Goal: Task Accomplishment & Management: Use online tool/utility

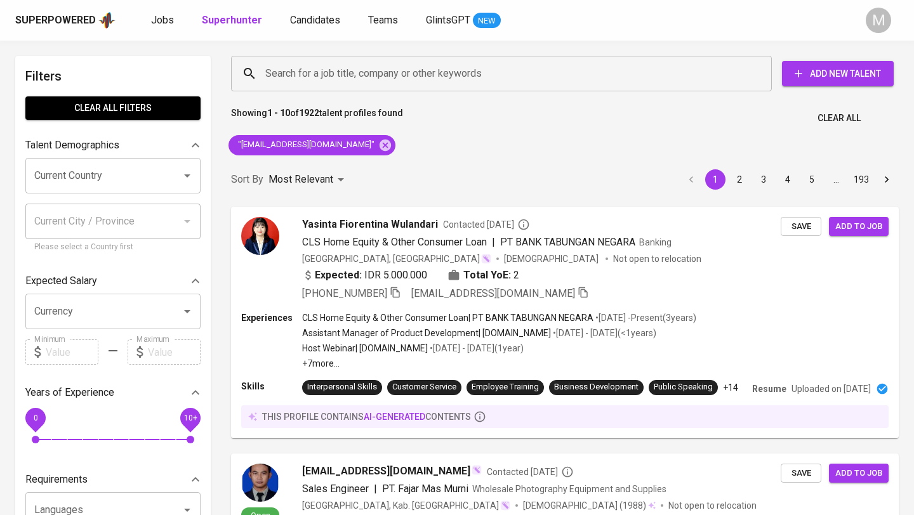
click at [63, 17] on div "Superpowered" at bounding box center [55, 20] width 81 height 15
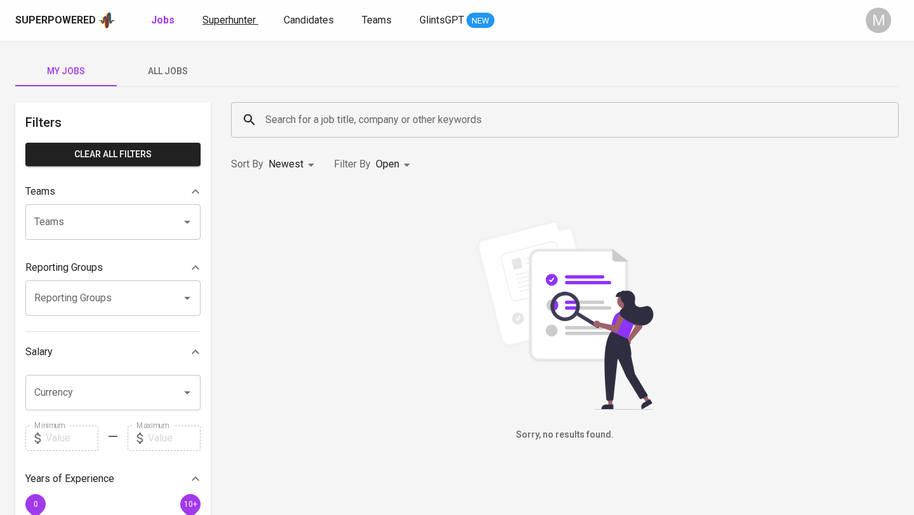
click at [244, 19] on span "Superhunter" at bounding box center [228, 20] width 53 height 12
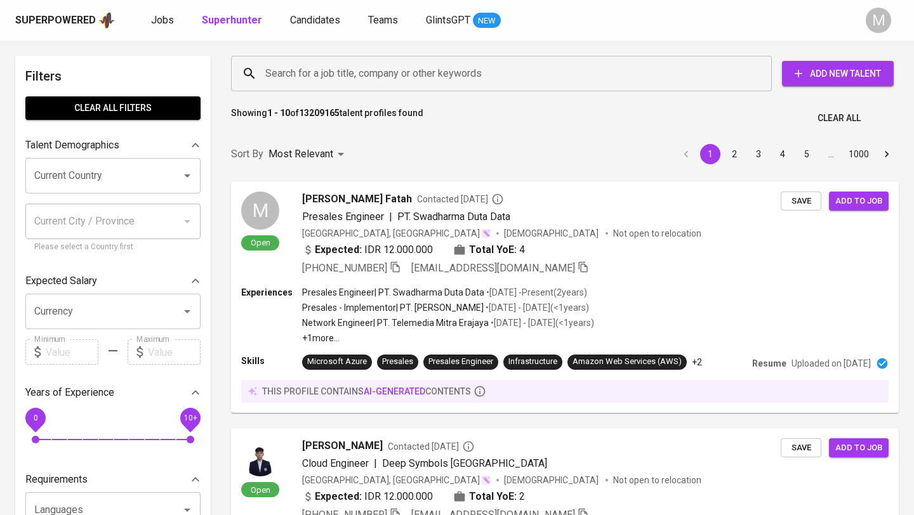
click at [350, 71] on input "Search for a job title, company or other keywords" at bounding box center [504, 74] width 485 height 24
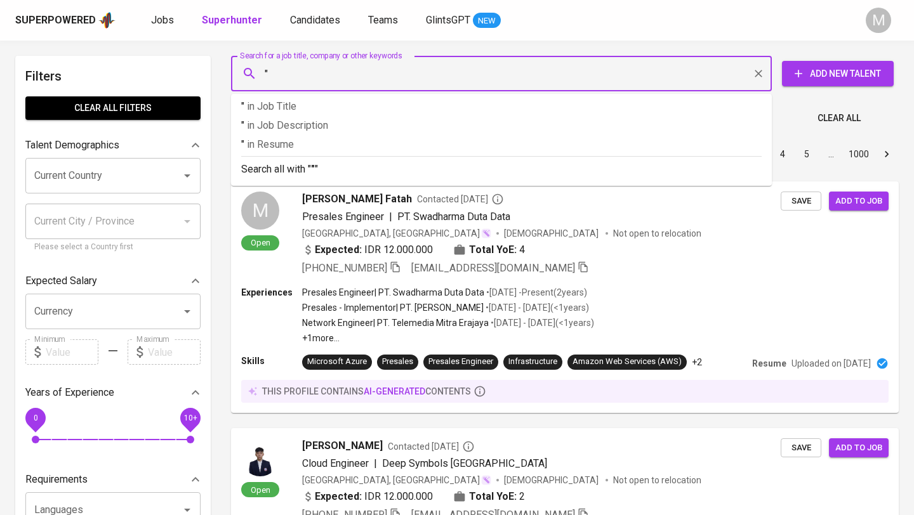
paste input "[EMAIL_ADDRESS][DOMAIN_NAME]"
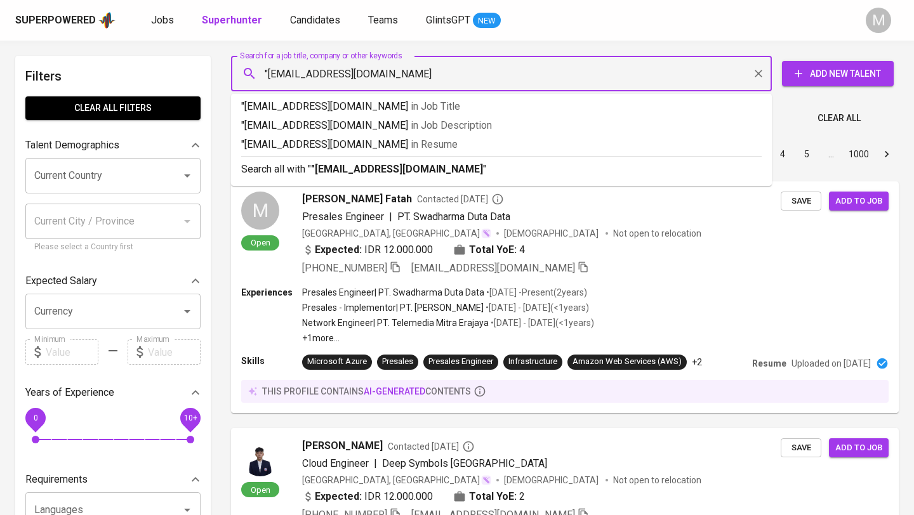
type input ""[EMAIL_ADDRESS][DOMAIN_NAME]""
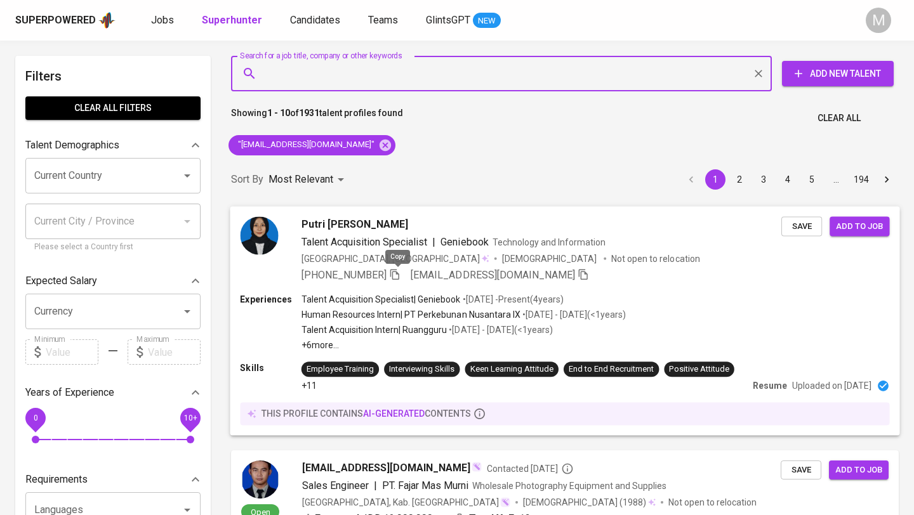
click at [394, 270] on icon "button" at bounding box center [394, 273] width 11 height 11
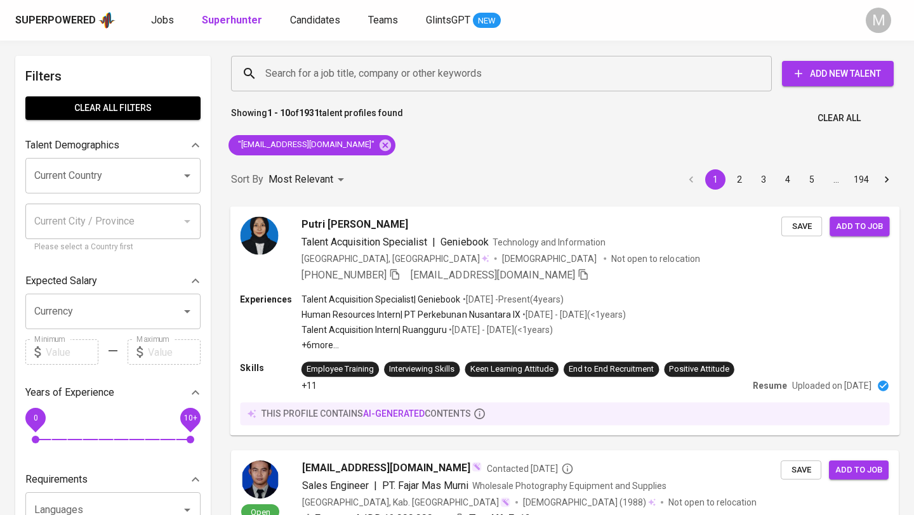
click at [63, 11] on div "Superpowered" at bounding box center [65, 20] width 100 height 19
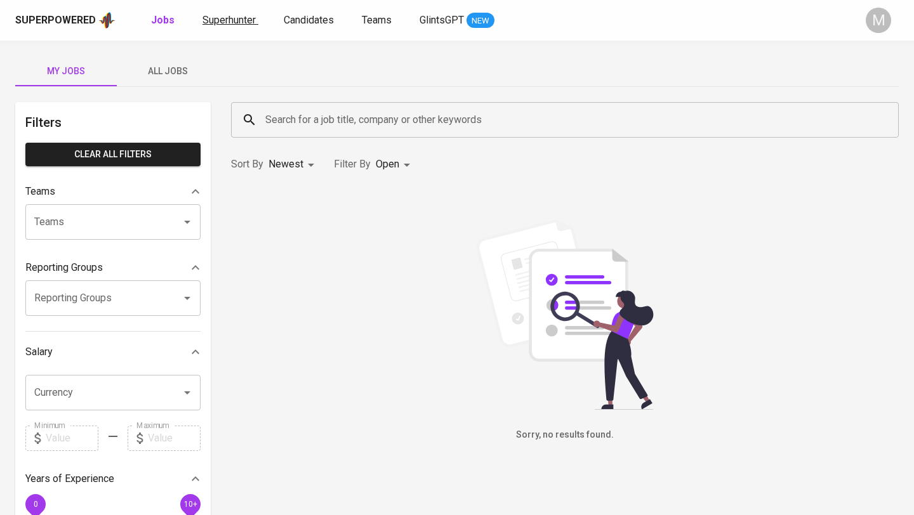
click at [228, 16] on span "Superhunter" at bounding box center [228, 20] width 53 height 12
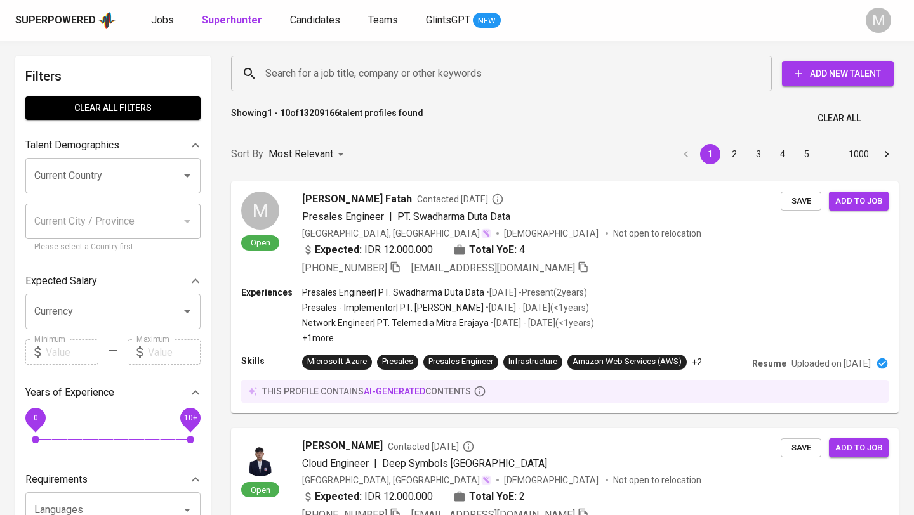
click at [346, 79] on input "Search for a job title, company or other keywords" at bounding box center [504, 74] width 485 height 24
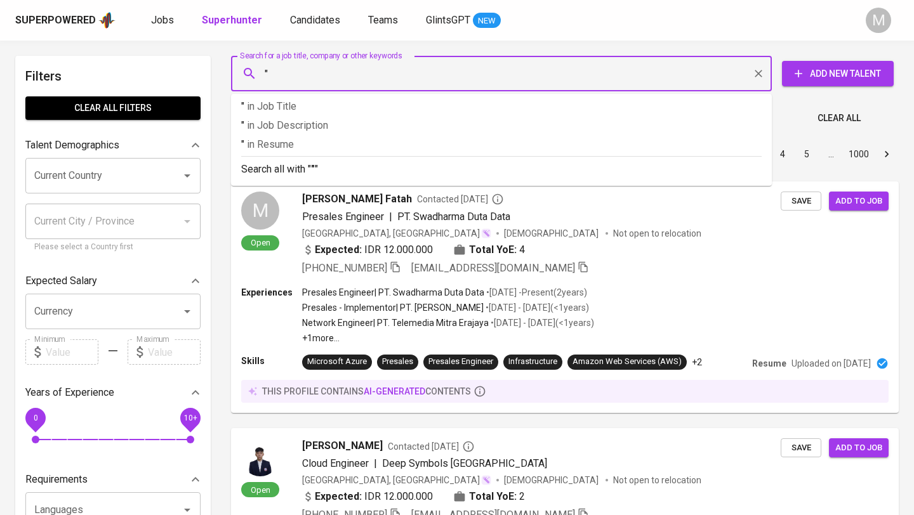
paste input "[EMAIL_ADDRESS][DOMAIN_NAME]"
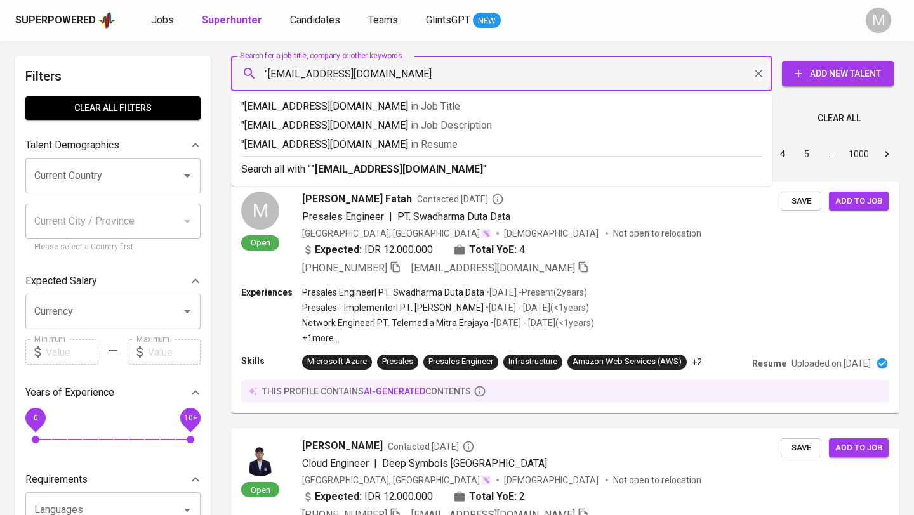
type input ""[EMAIL_ADDRESS][DOMAIN_NAME]""
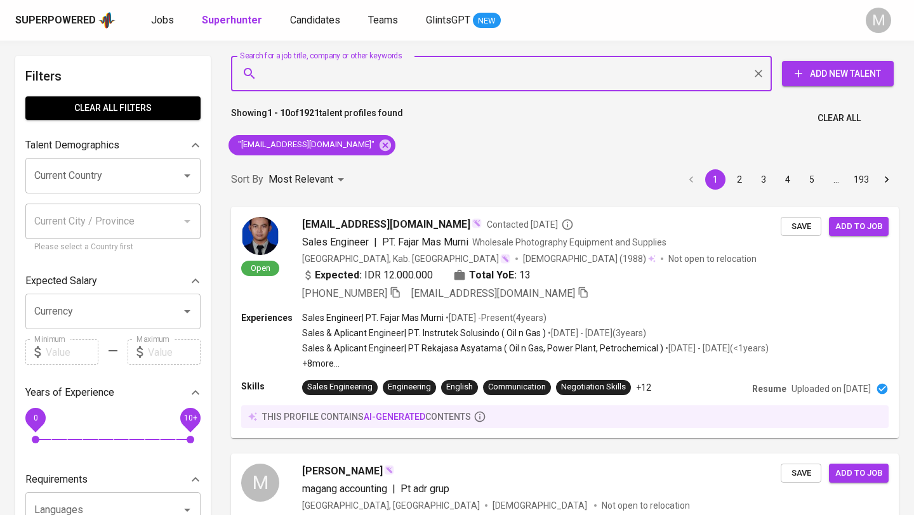
click at [65, 22] on div "Superpowered" at bounding box center [55, 20] width 81 height 15
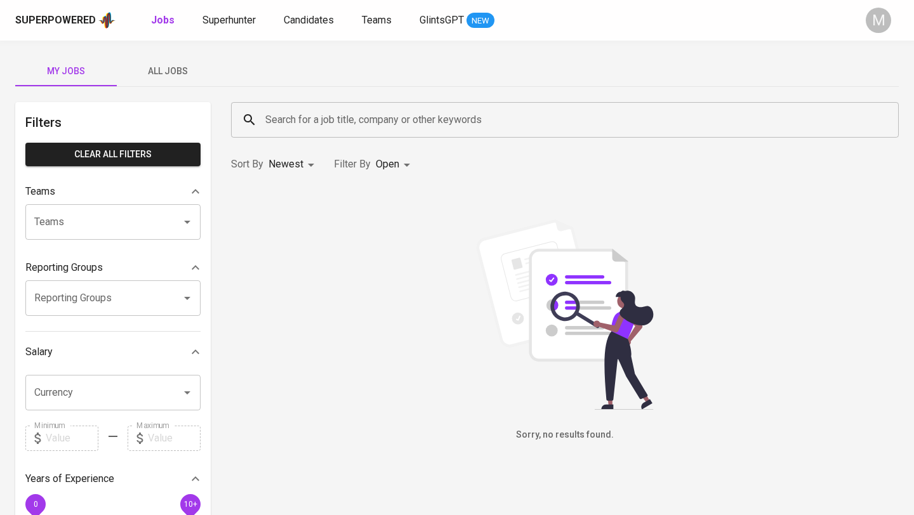
click at [58, 17] on div "Superpowered" at bounding box center [55, 20] width 81 height 15
click at [244, 17] on span "Superhunter" at bounding box center [228, 20] width 53 height 12
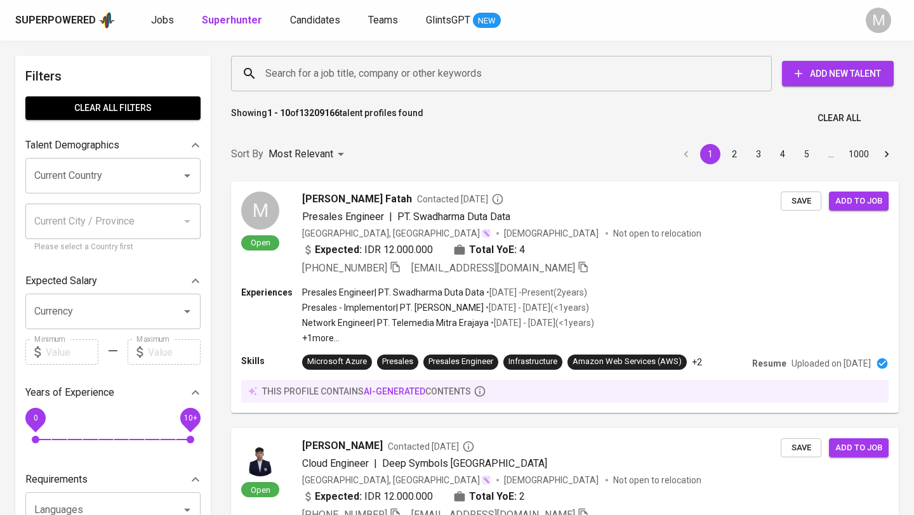
click at [296, 74] on input "Search for a job title, company or other keywords" at bounding box center [504, 74] width 485 height 24
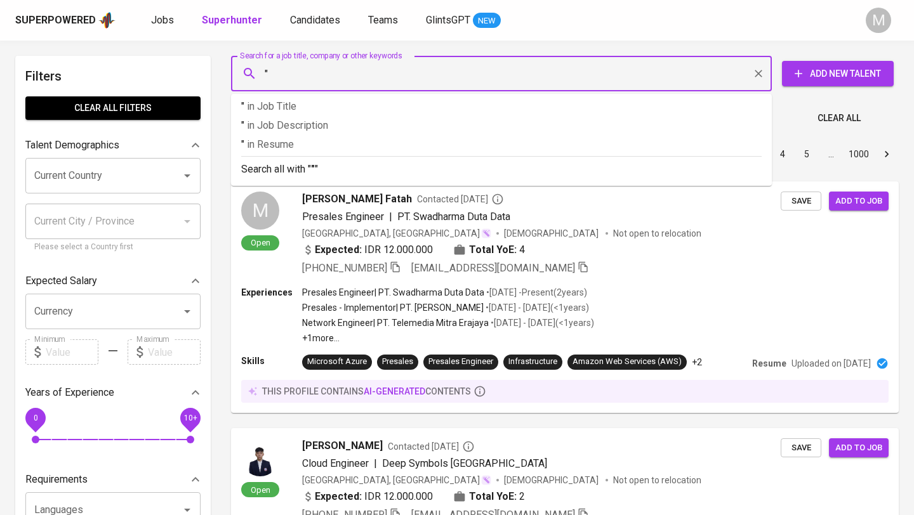
paste input "[EMAIL_ADDRESS][DOMAIN_NAME]"
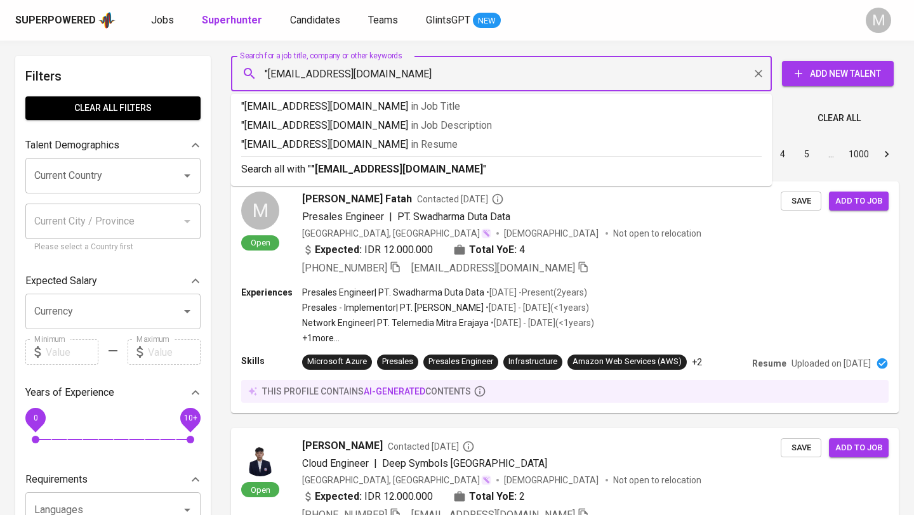
type input ""[EMAIL_ADDRESS][DOMAIN_NAME]""
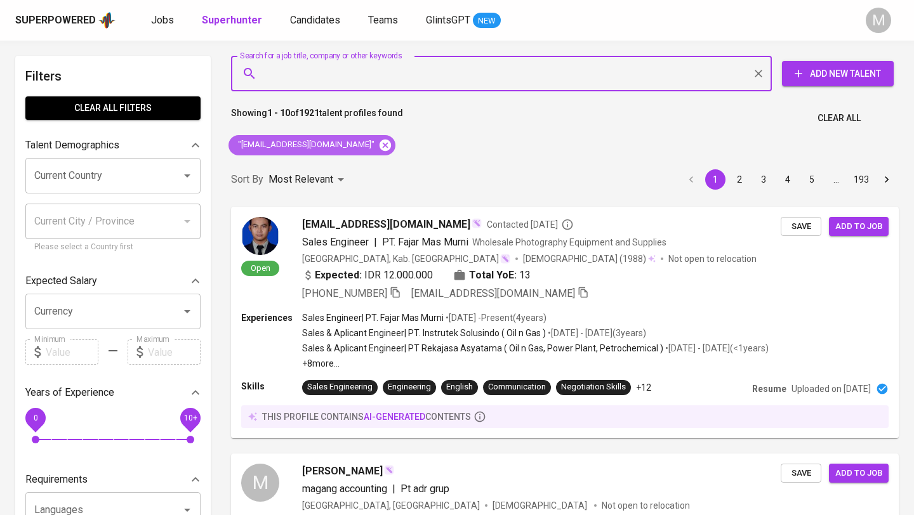
click at [379, 142] on icon at bounding box center [384, 144] width 11 height 11
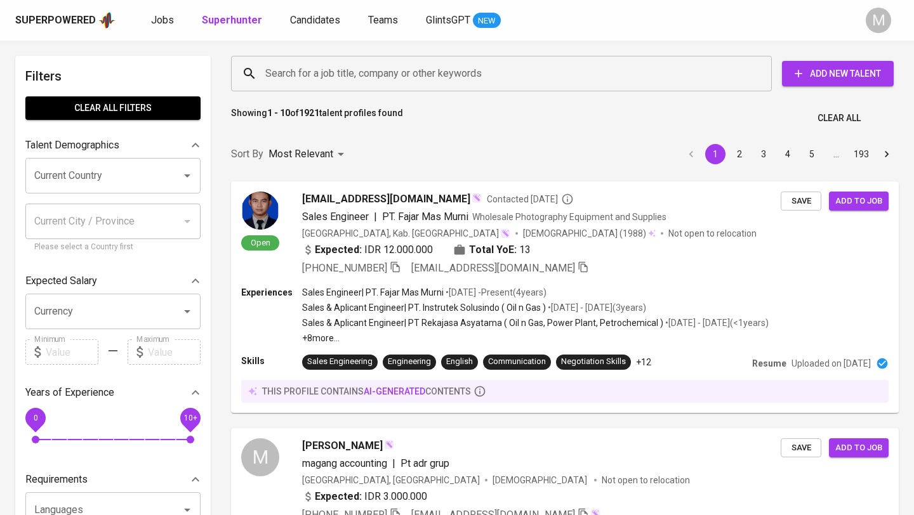
click at [75, 20] on div "Superpowered" at bounding box center [55, 20] width 81 height 15
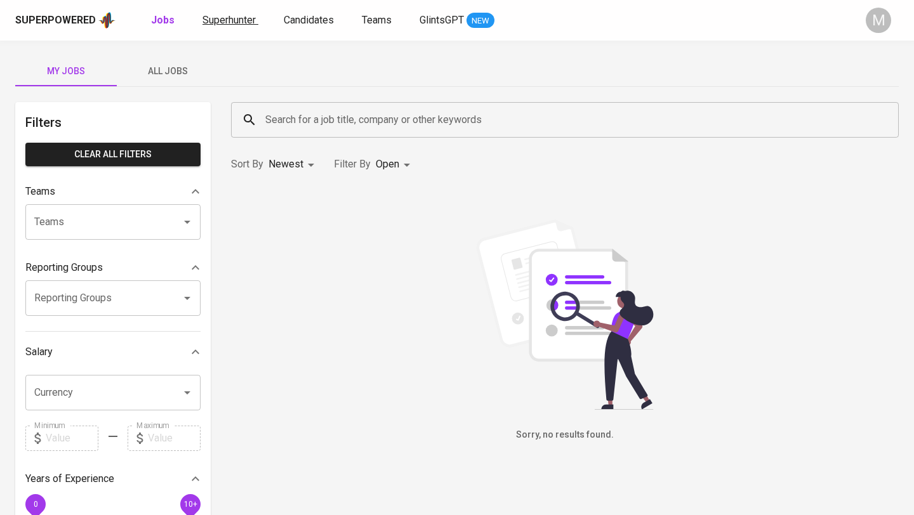
click at [233, 19] on span "Superhunter" at bounding box center [228, 20] width 53 height 12
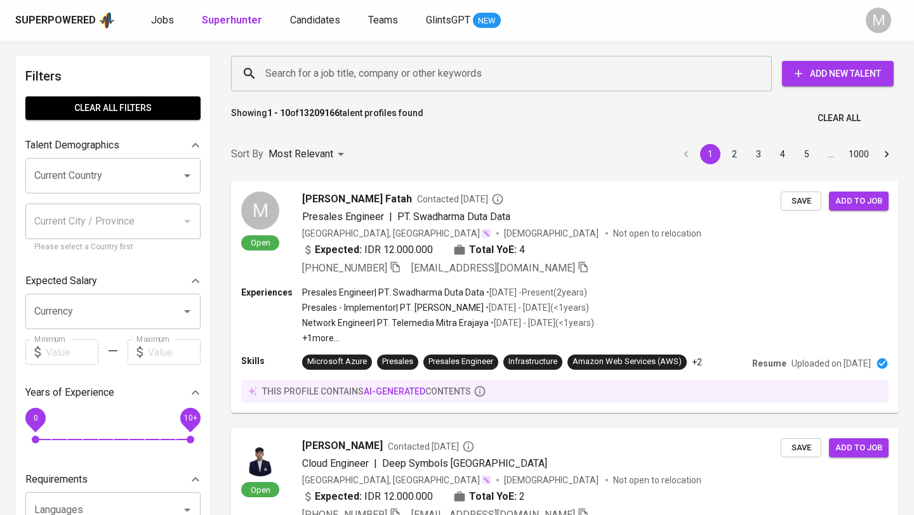
click at [365, 73] on input "Search for a job title, company or other keywords" at bounding box center [504, 74] width 485 height 24
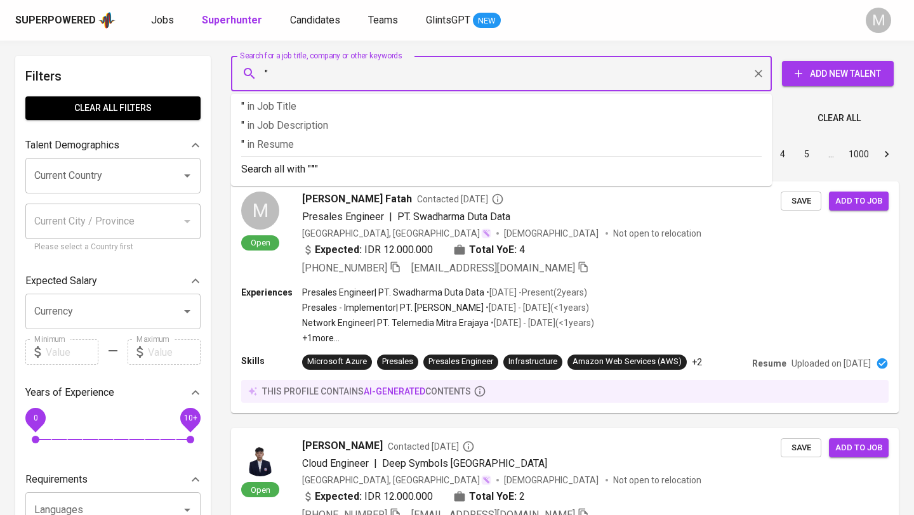
paste input "[EMAIL_ADDRESS][DOMAIN_NAME]"
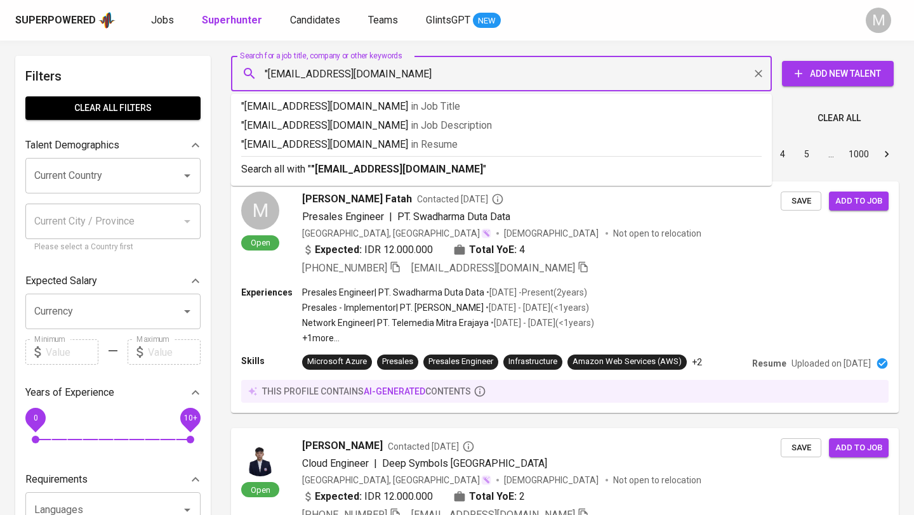
type input ""[EMAIL_ADDRESS][DOMAIN_NAME]""
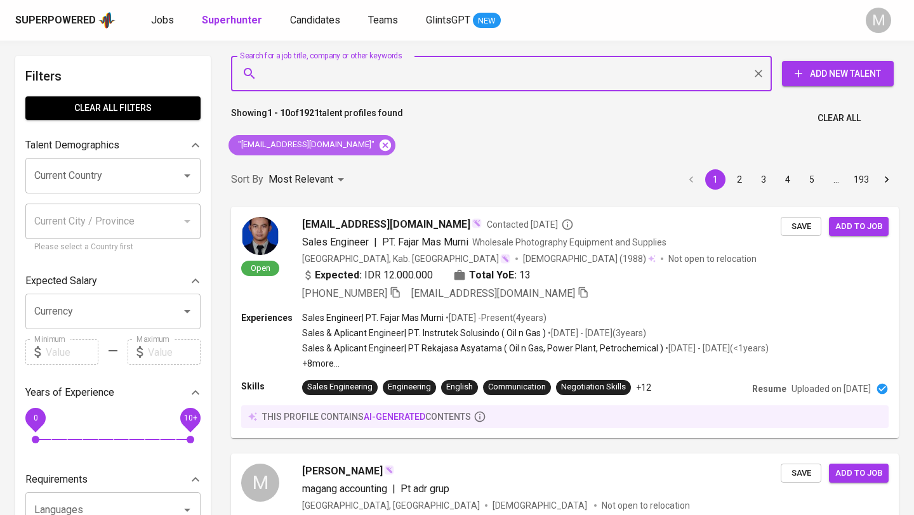
click at [379, 147] on icon at bounding box center [384, 144] width 11 height 11
click at [58, 23] on div "Superpowered" at bounding box center [55, 20] width 81 height 15
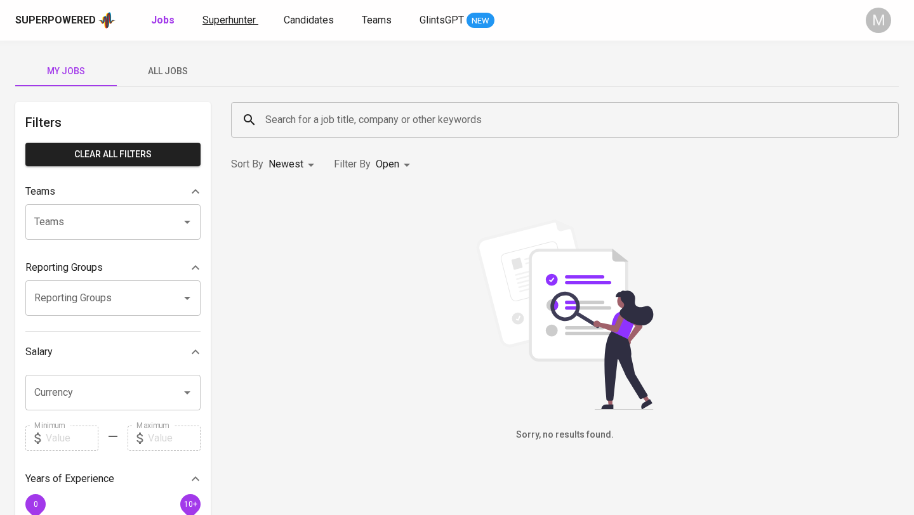
click at [231, 20] on span "Superhunter" at bounding box center [228, 20] width 53 height 12
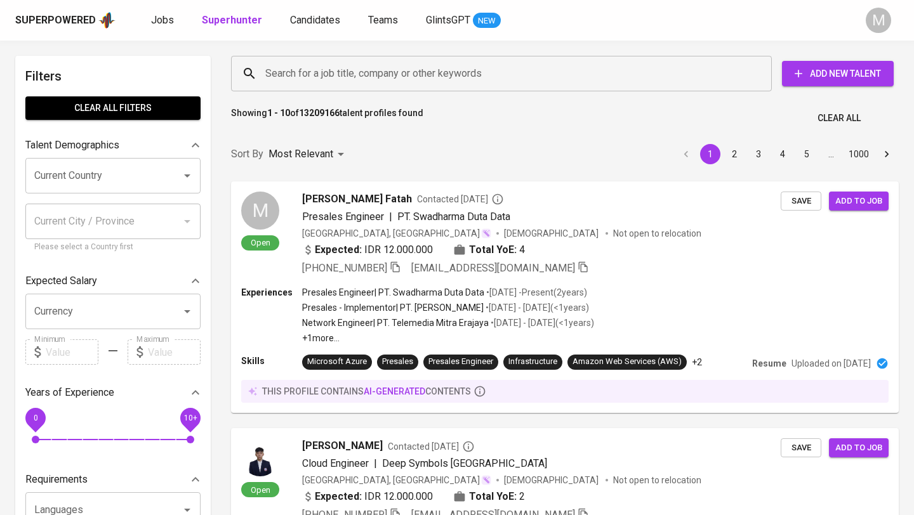
click at [341, 78] on input "Search for a job title, company or other keywords" at bounding box center [504, 74] width 485 height 24
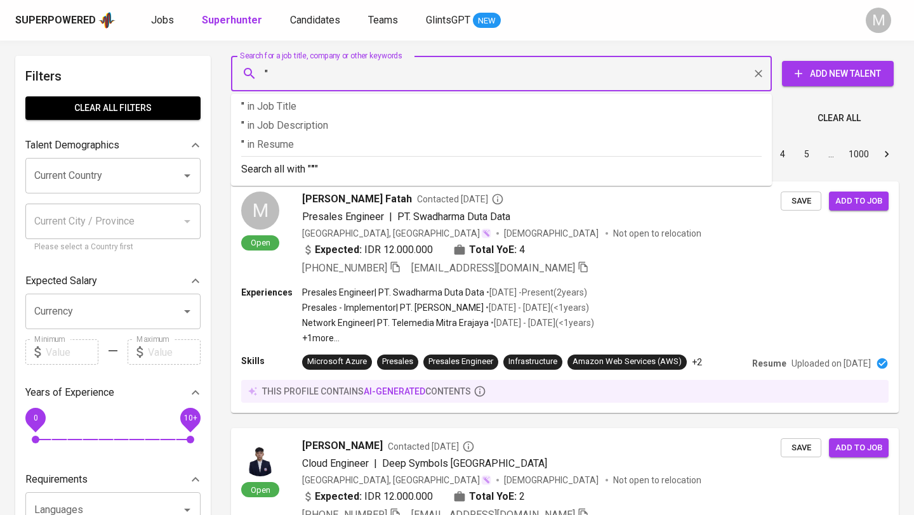
paste input "nadyadewinta23@gmail.com"
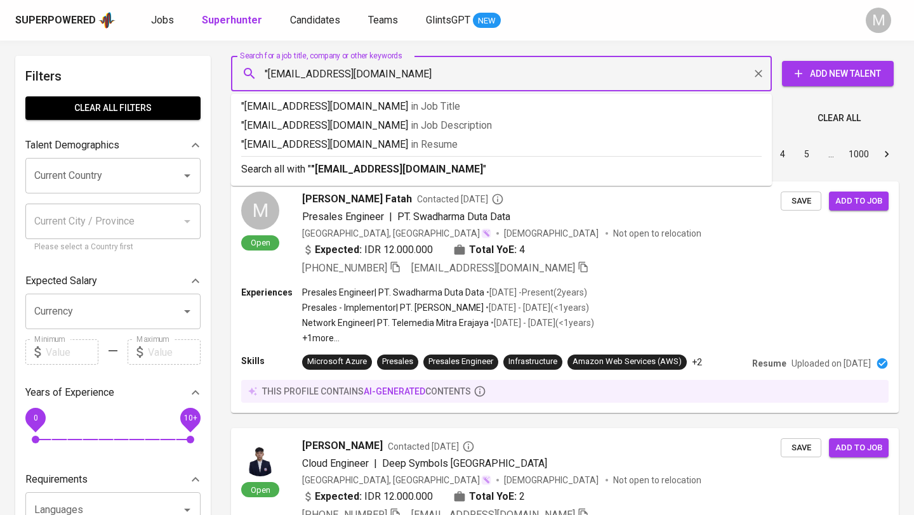
type input ""nadyadewinta23@gmail.com""
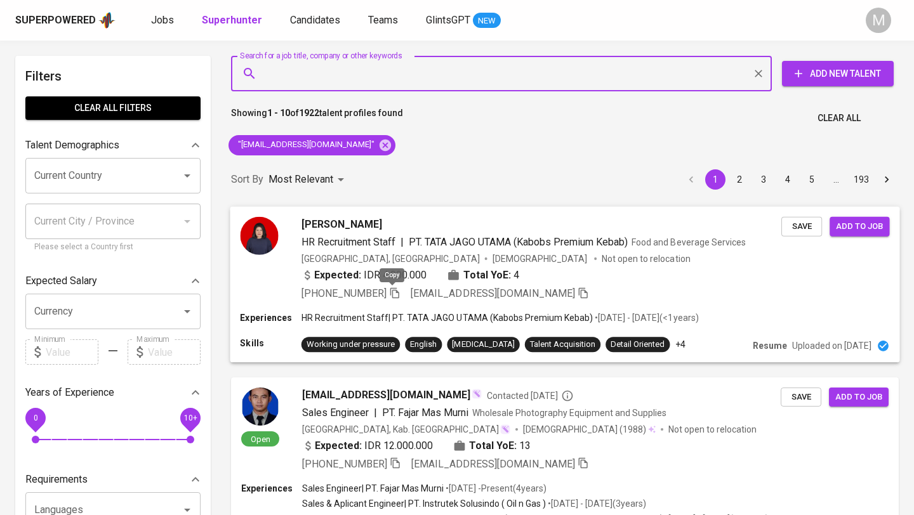
click at [391, 294] on icon "button" at bounding box center [394, 292] width 11 height 11
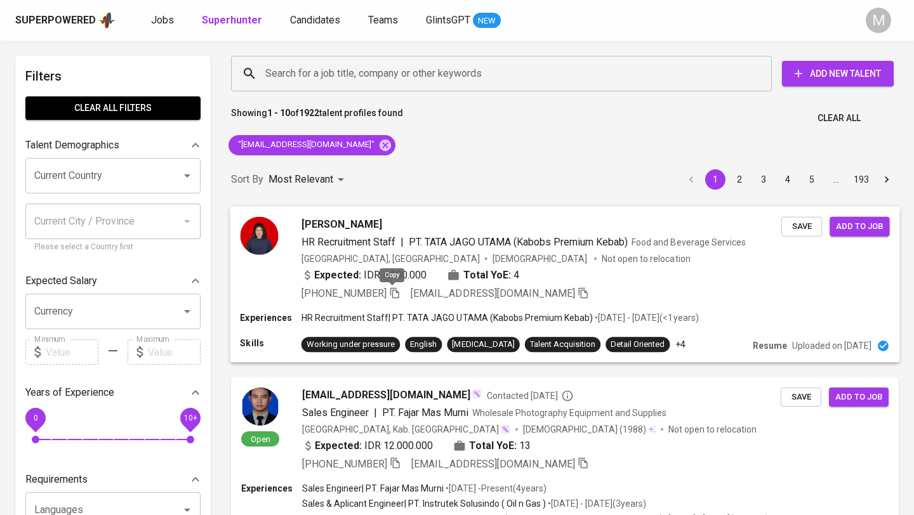
click at [393, 296] on icon "button" at bounding box center [394, 292] width 11 height 11
click at [379, 147] on icon at bounding box center [384, 144] width 11 height 11
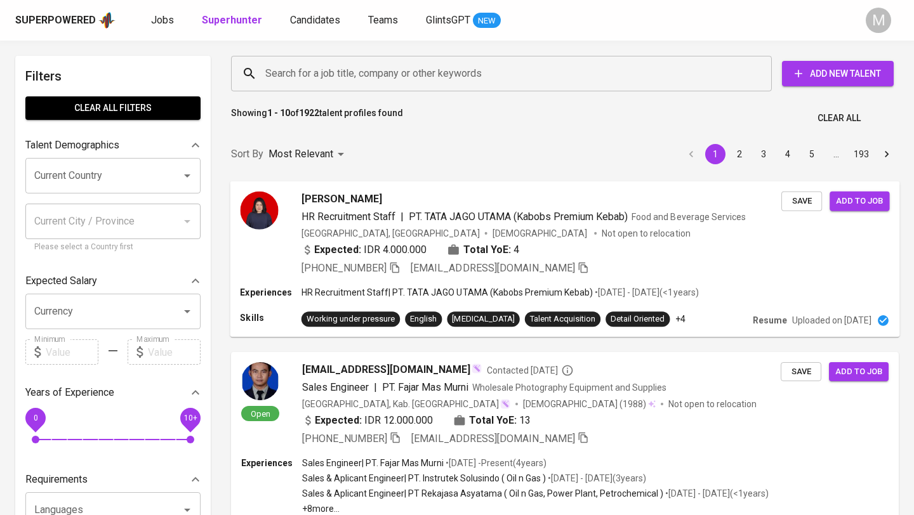
click at [75, 27] on div "Superpowered" at bounding box center [55, 20] width 81 height 15
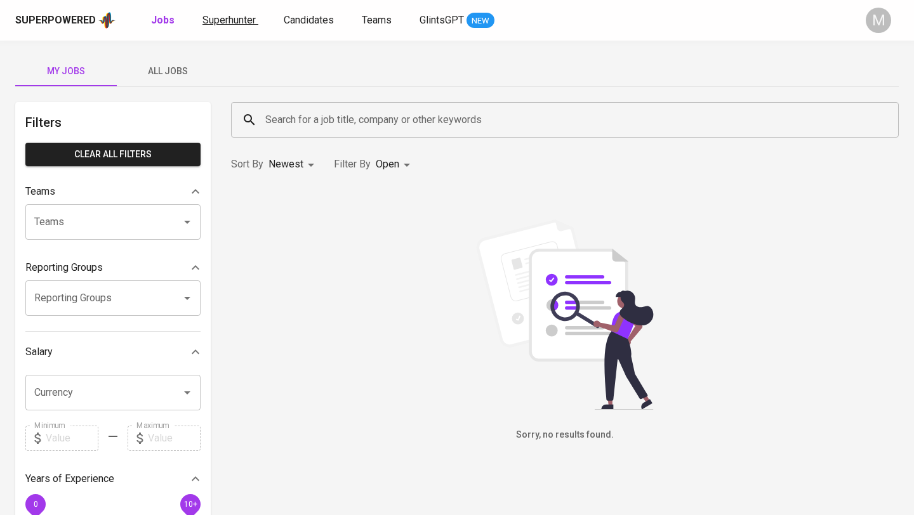
click at [233, 22] on span "Superhunter" at bounding box center [228, 20] width 53 height 12
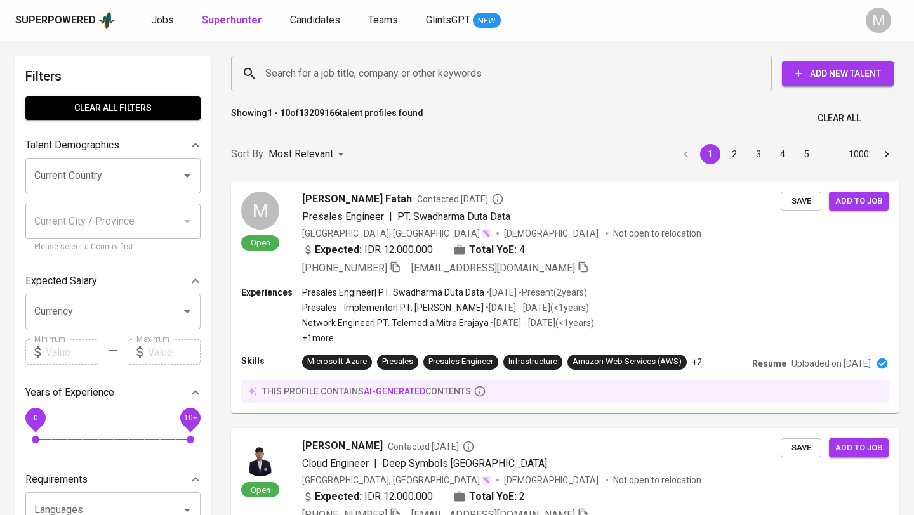
click at [329, 81] on input "Search for a job title, company or other keywords" at bounding box center [504, 74] width 485 height 24
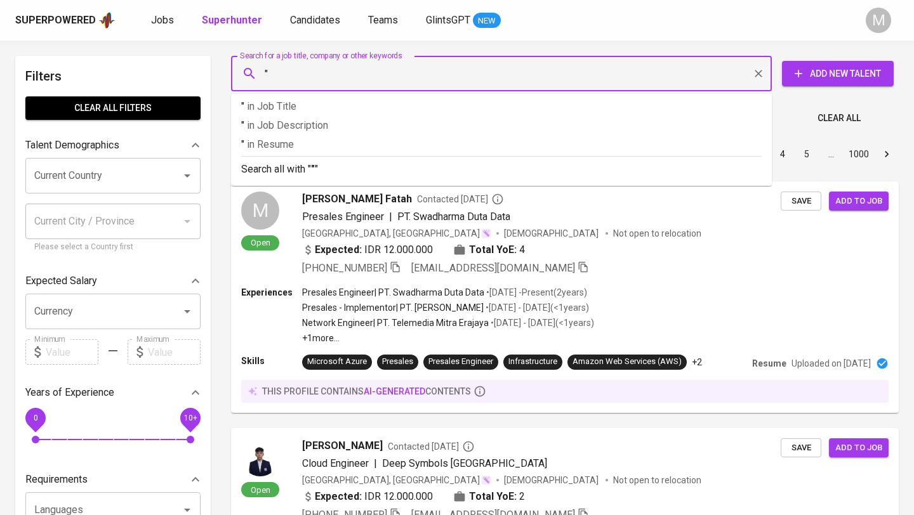
paste input "ghilmanal6@gmail.com"
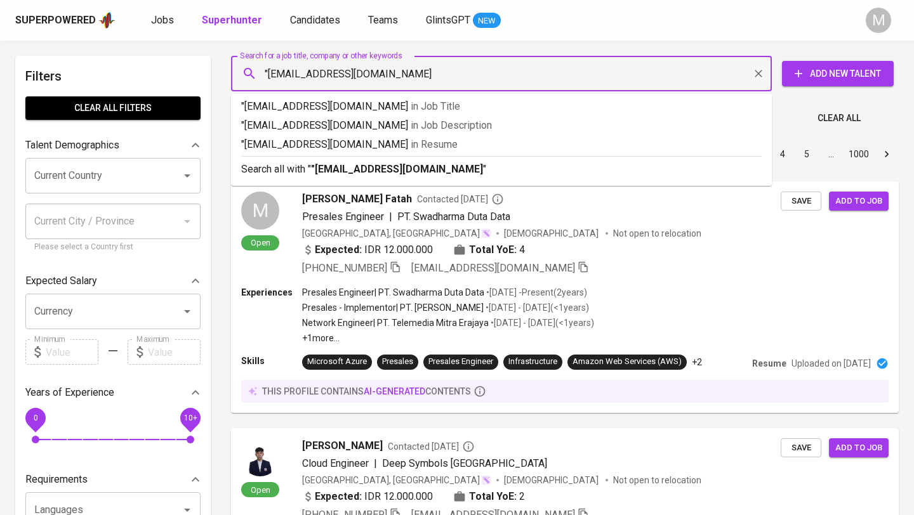
type input ""ghilmanal6@gmail.com""
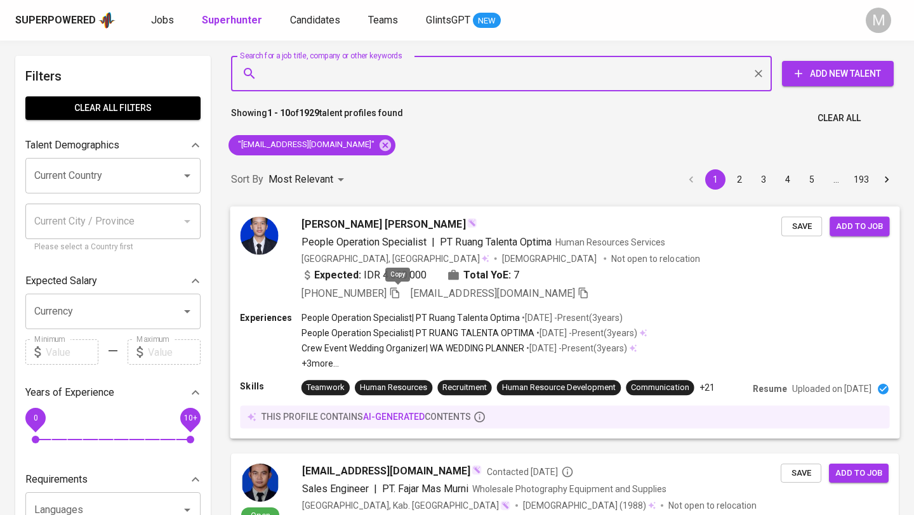
click at [397, 294] on icon "button" at bounding box center [394, 292] width 11 height 11
